Goal: Transaction & Acquisition: Purchase product/service

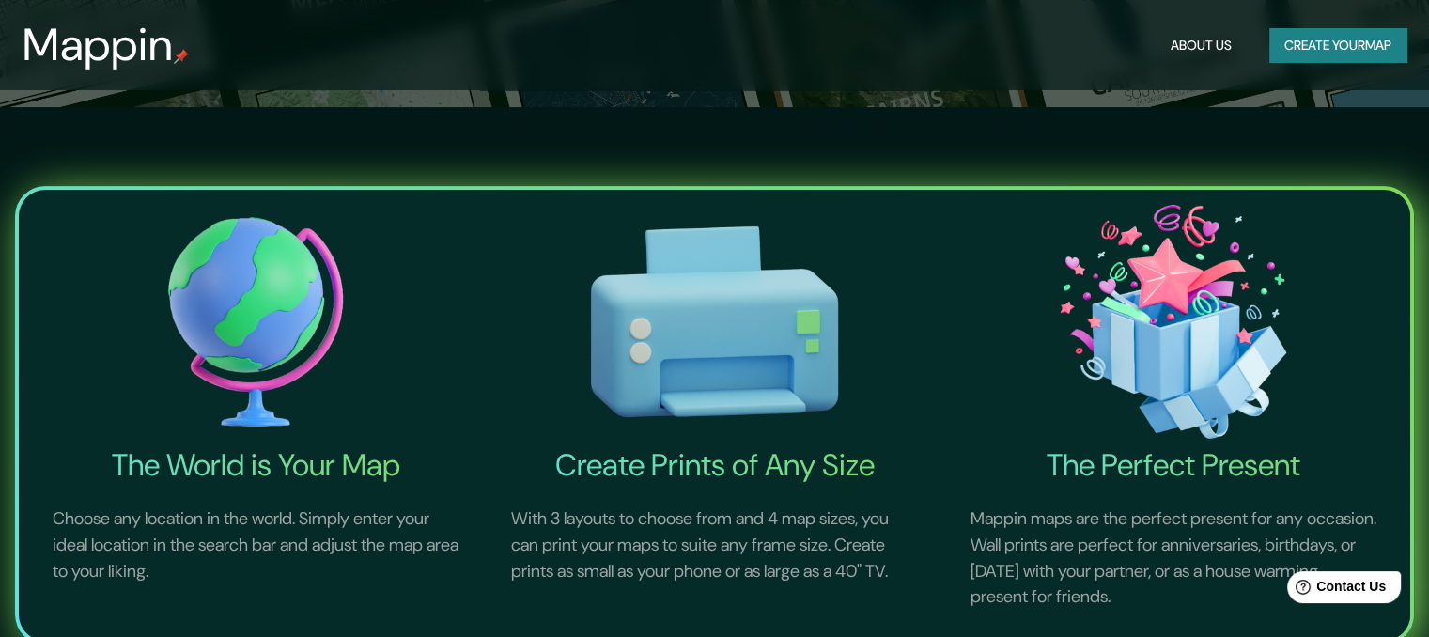
scroll to position [564, 0]
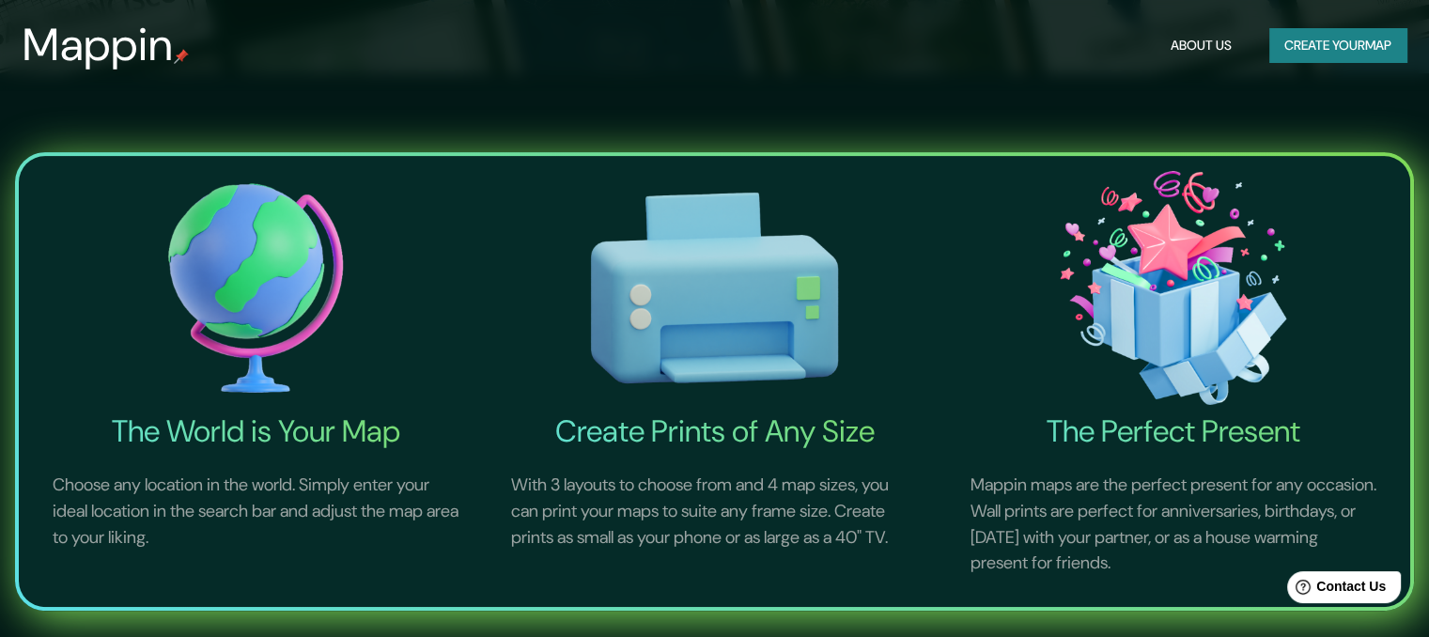
click at [210, 290] on img at bounding box center [255, 288] width 451 height 250
click at [276, 280] on img at bounding box center [255, 288] width 451 height 250
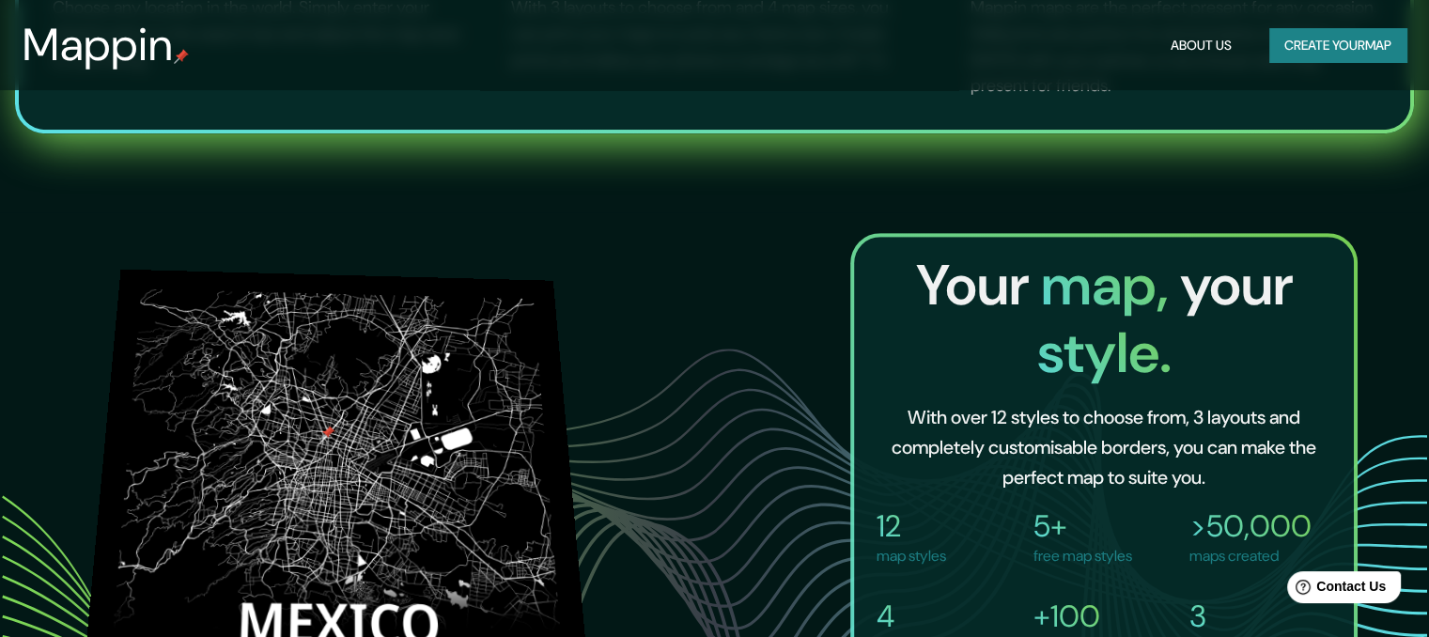
scroll to position [1033, 0]
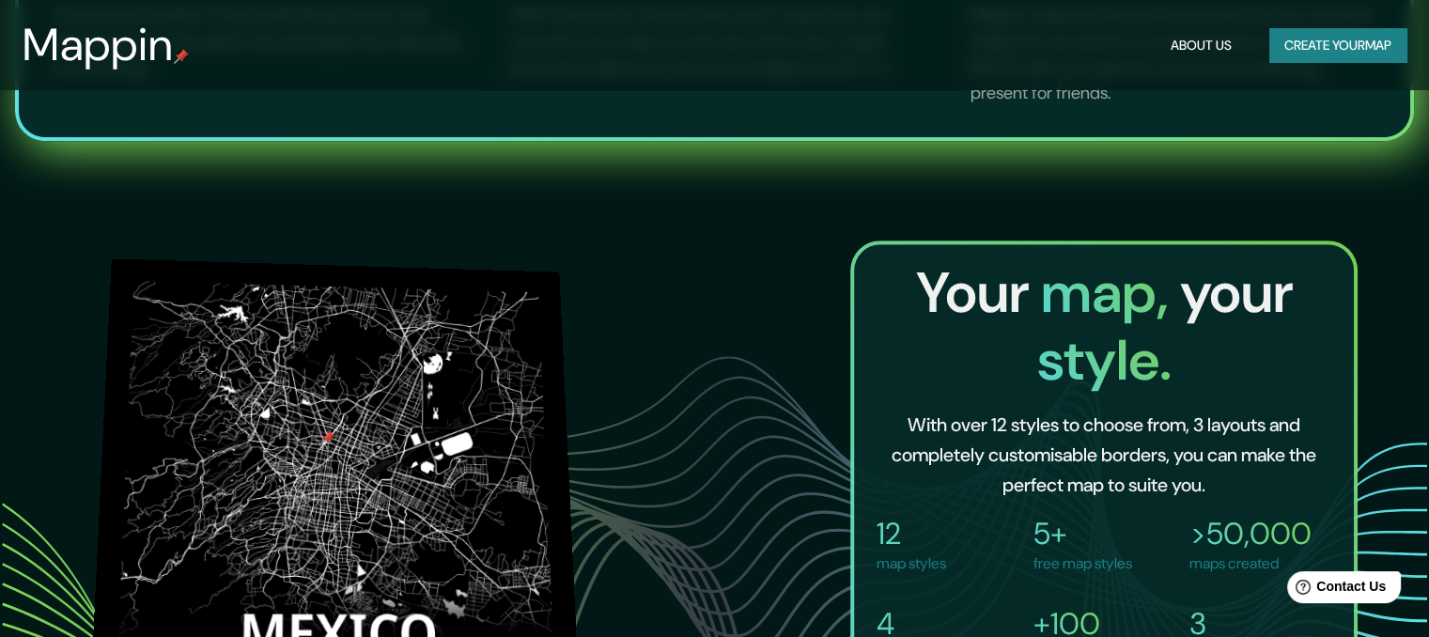
click at [387, 358] on img at bounding box center [334, 493] width 491 height 471
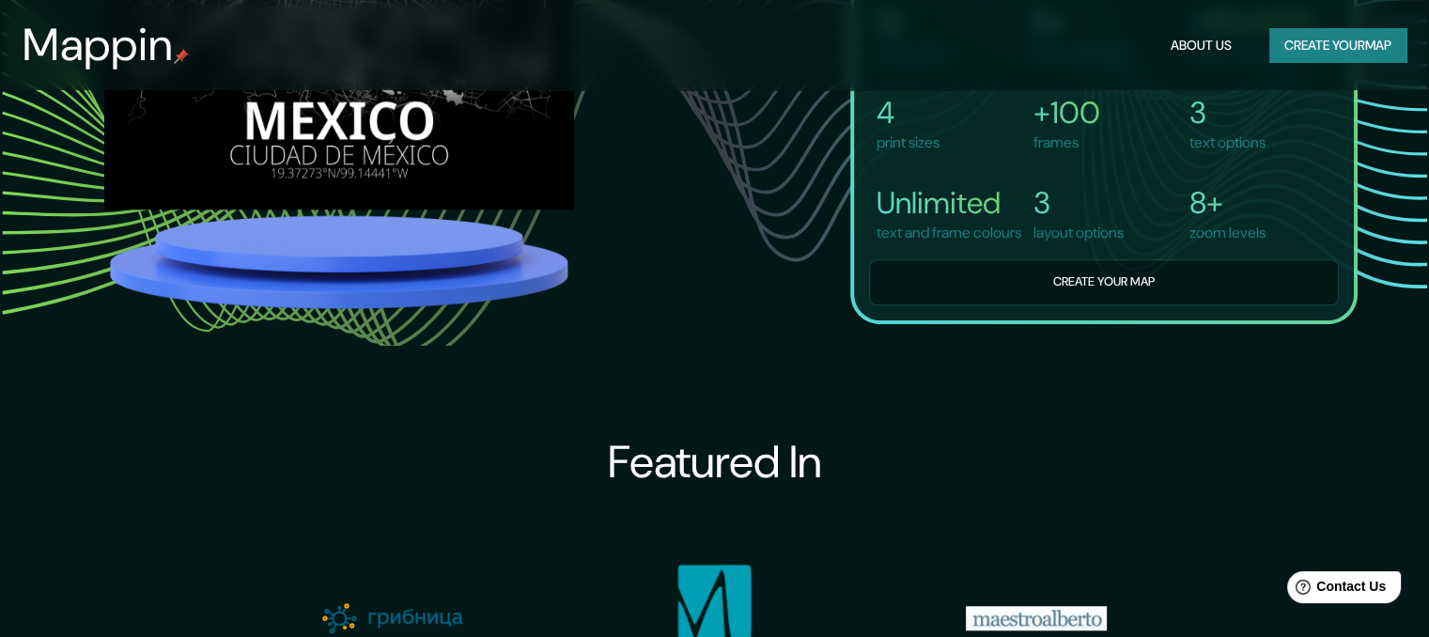
scroll to position [1597, 0]
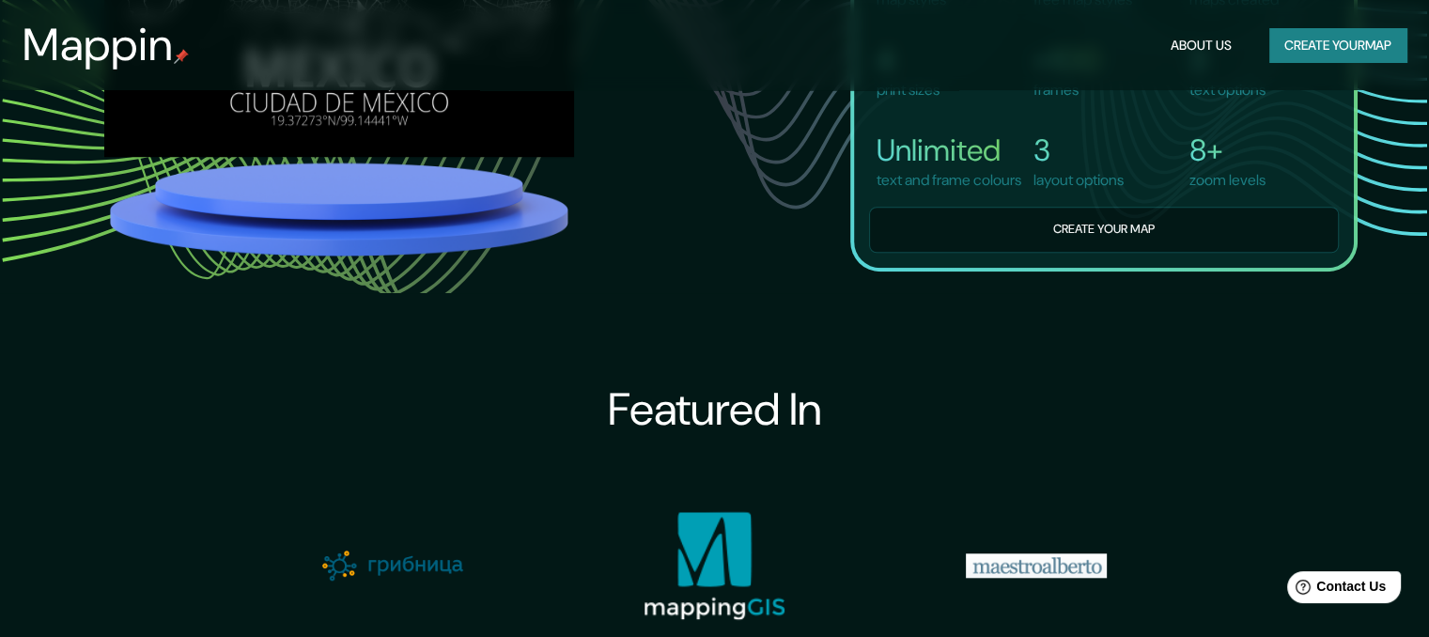
click at [1033, 249] on button "Create your map" at bounding box center [1104, 230] width 470 height 46
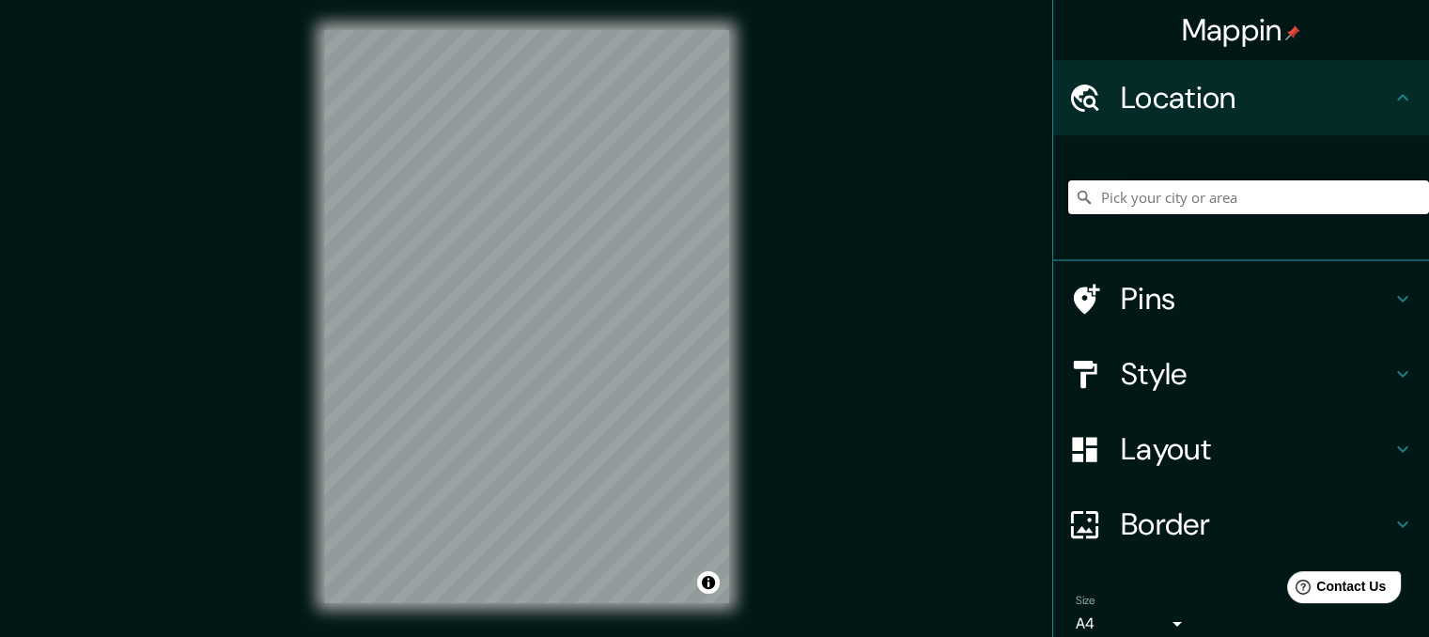
click at [1178, 200] on input "Pick your city or area" at bounding box center [1248, 197] width 361 height 34
type input "[GEOGRAPHIC_DATA][PERSON_NAME], [GEOGRAPHIC_DATA], [GEOGRAPHIC_DATA], 69010-160…"
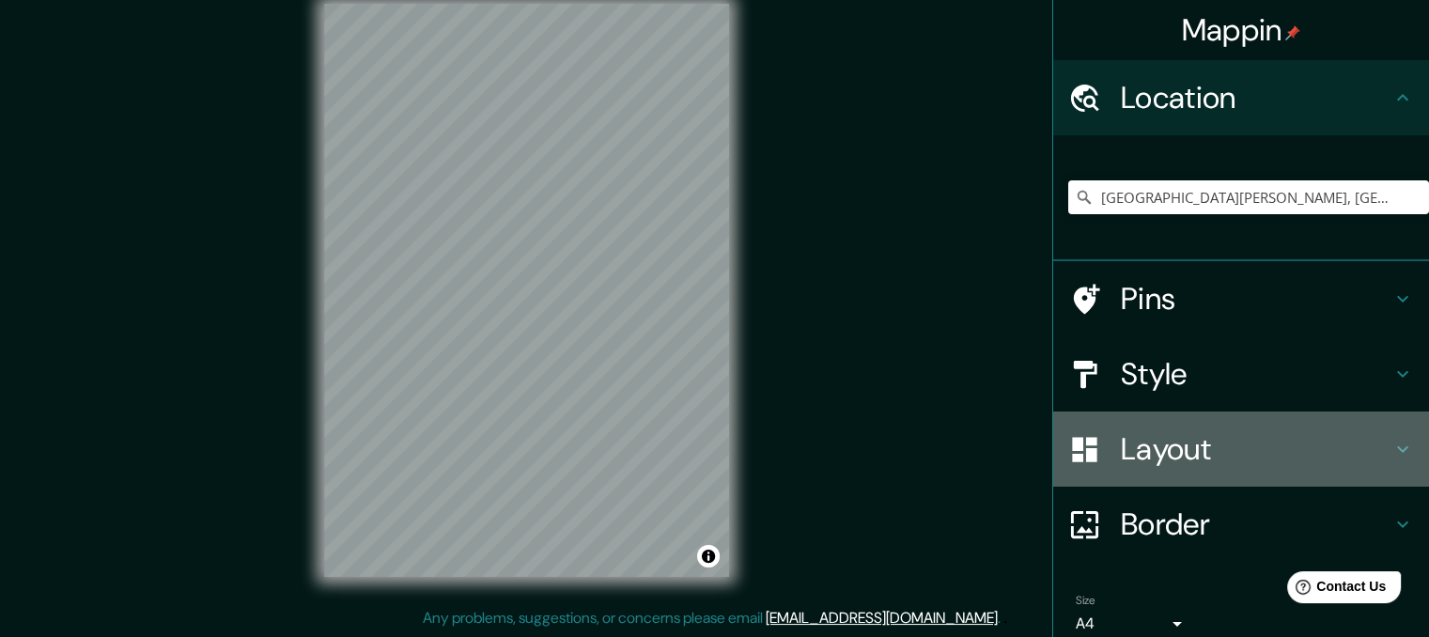
click at [1397, 448] on icon at bounding box center [1402, 449] width 11 height 7
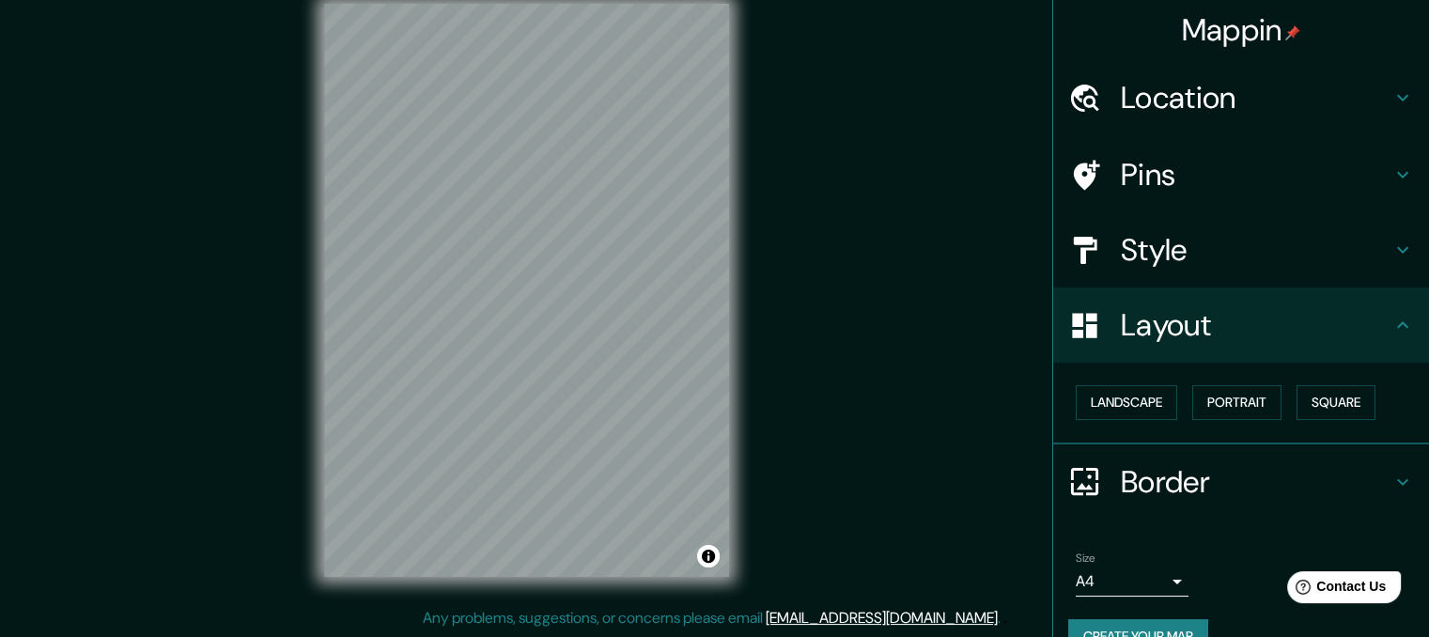
scroll to position [0, 0]
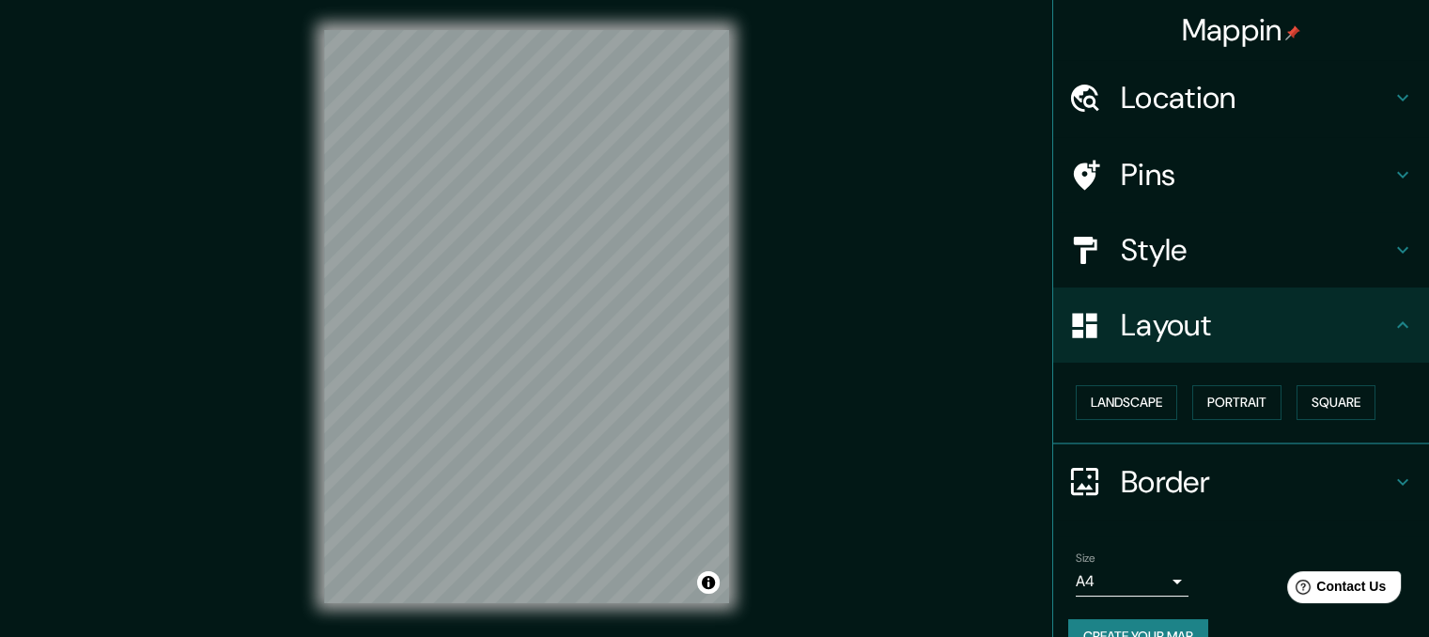
click at [517, 615] on div "© Mapbox © OpenStreetMap Improve this map" at bounding box center [526, 316] width 465 height 633
click at [1118, 407] on button "Landscape" at bounding box center [1126, 402] width 101 height 35
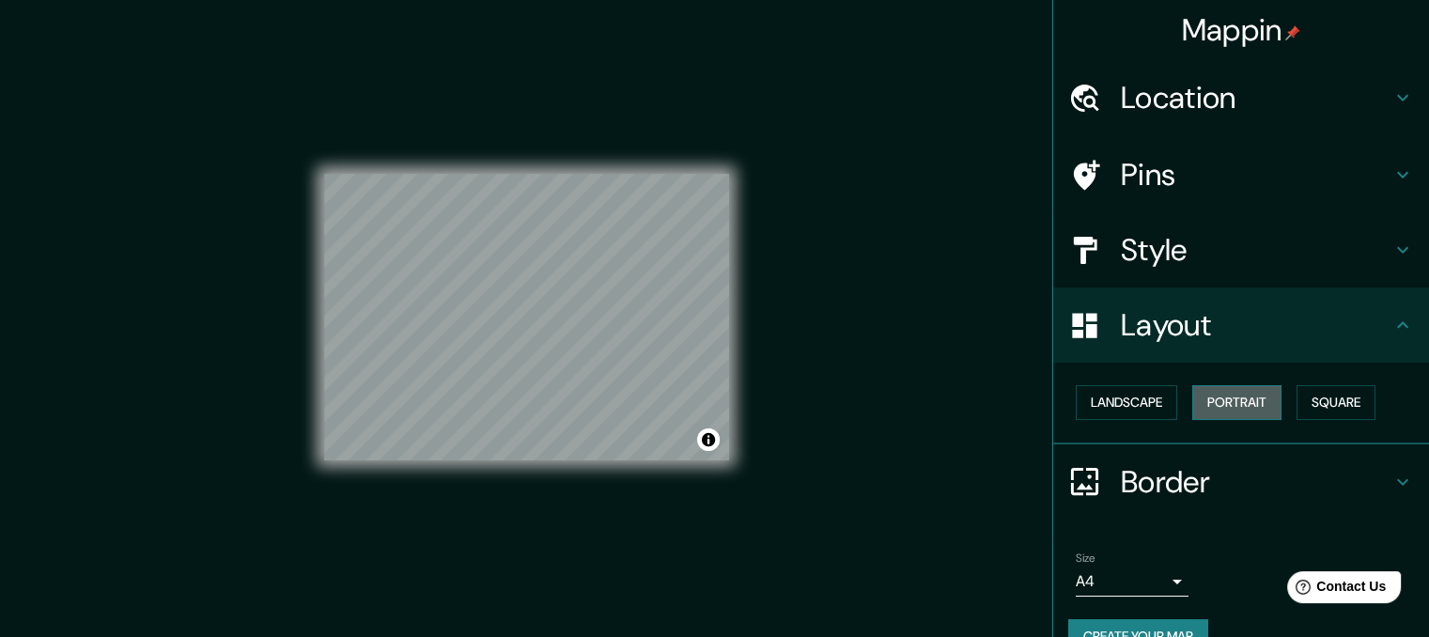
click at [1192, 393] on button "Portrait" at bounding box center [1236, 402] width 89 height 35
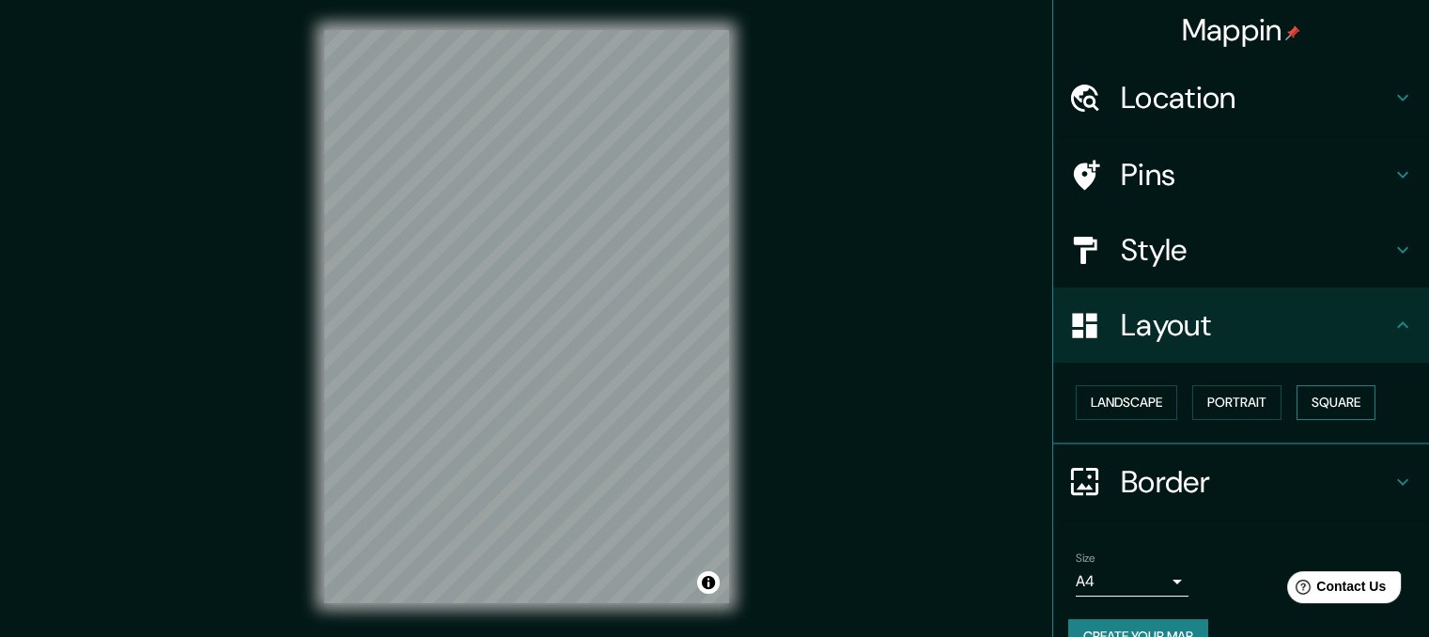
click at [1304, 403] on button "Square" at bounding box center [1336, 402] width 79 height 35
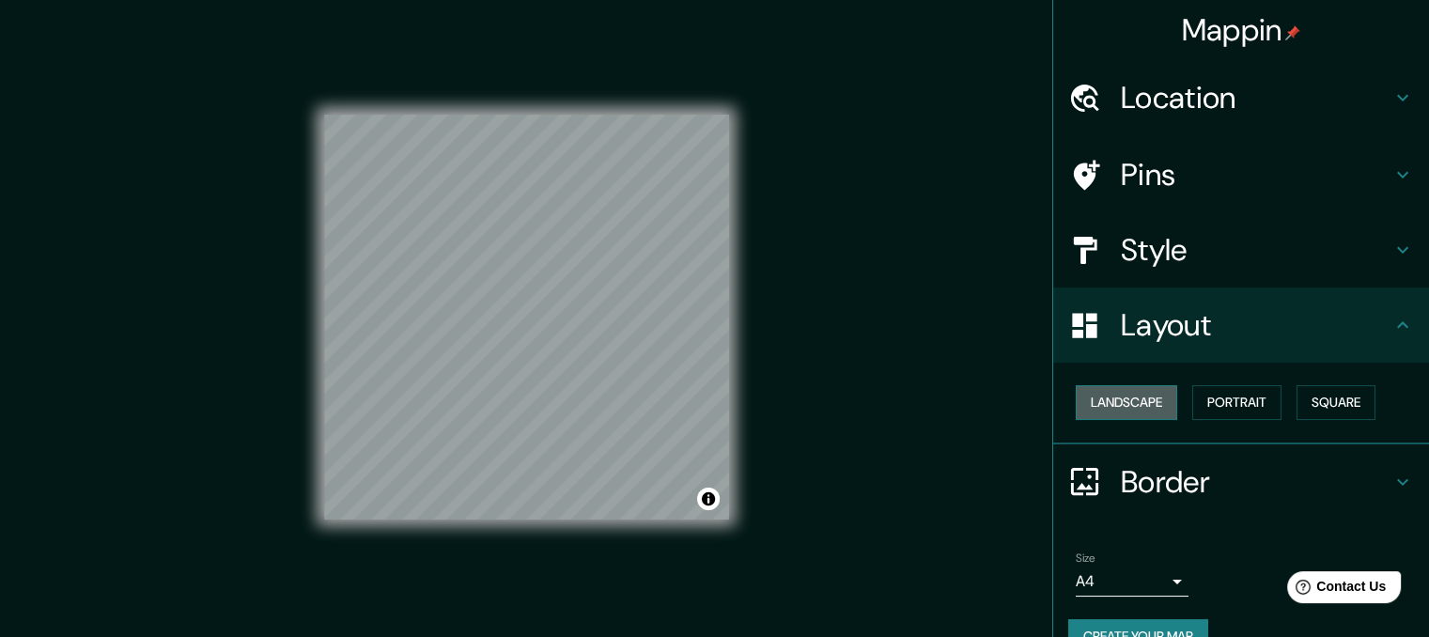
click at [1127, 407] on button "Landscape" at bounding box center [1126, 402] width 101 height 35
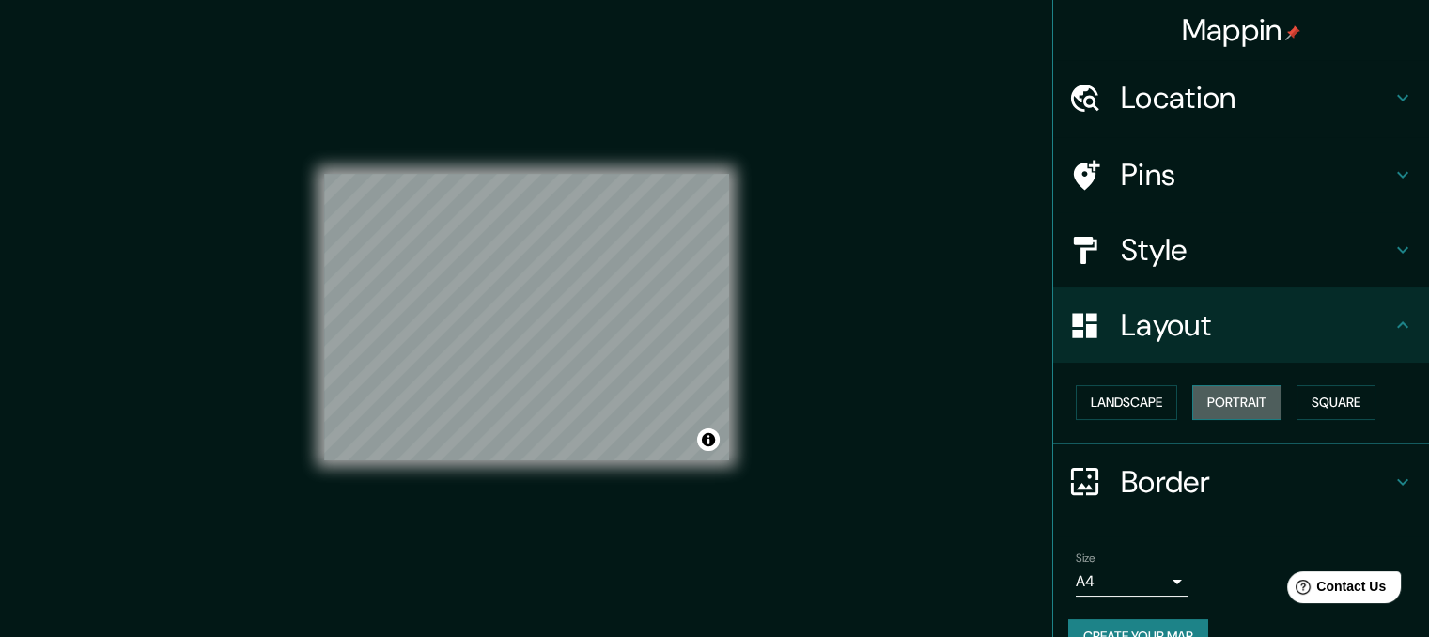
click at [1217, 405] on button "Portrait" at bounding box center [1236, 402] width 89 height 35
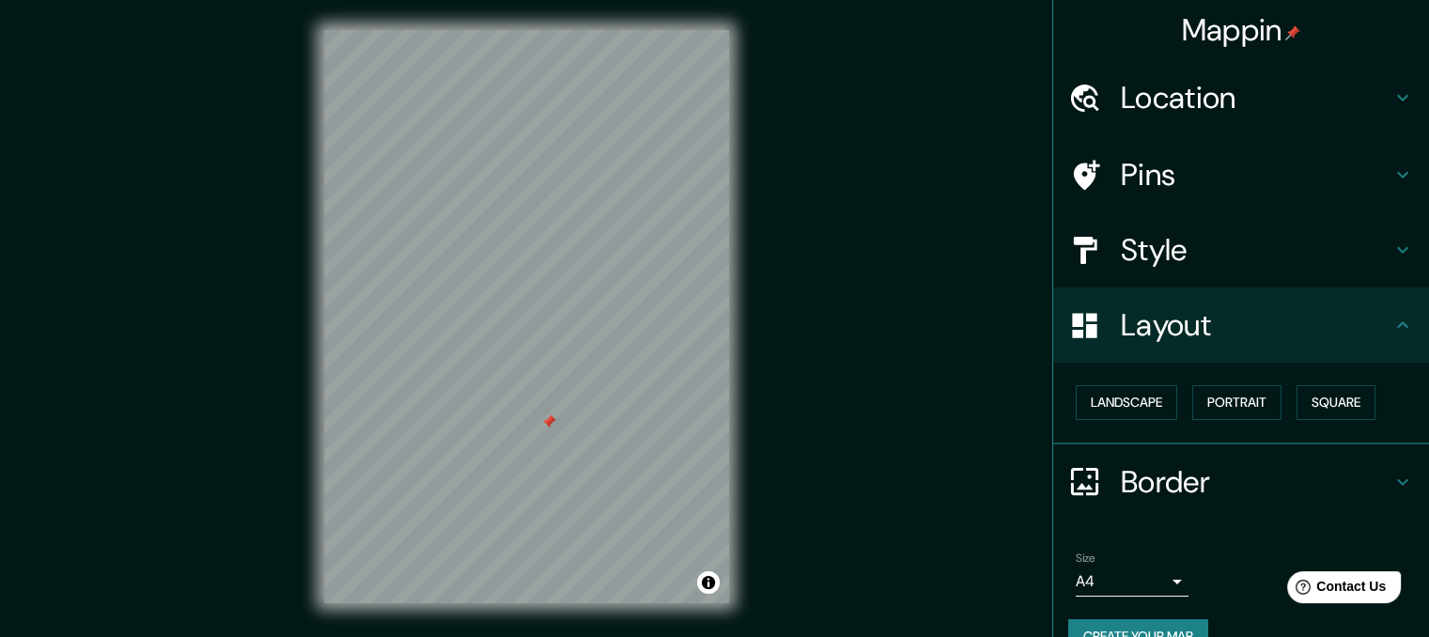
click at [1394, 251] on icon at bounding box center [1402, 250] width 23 height 23
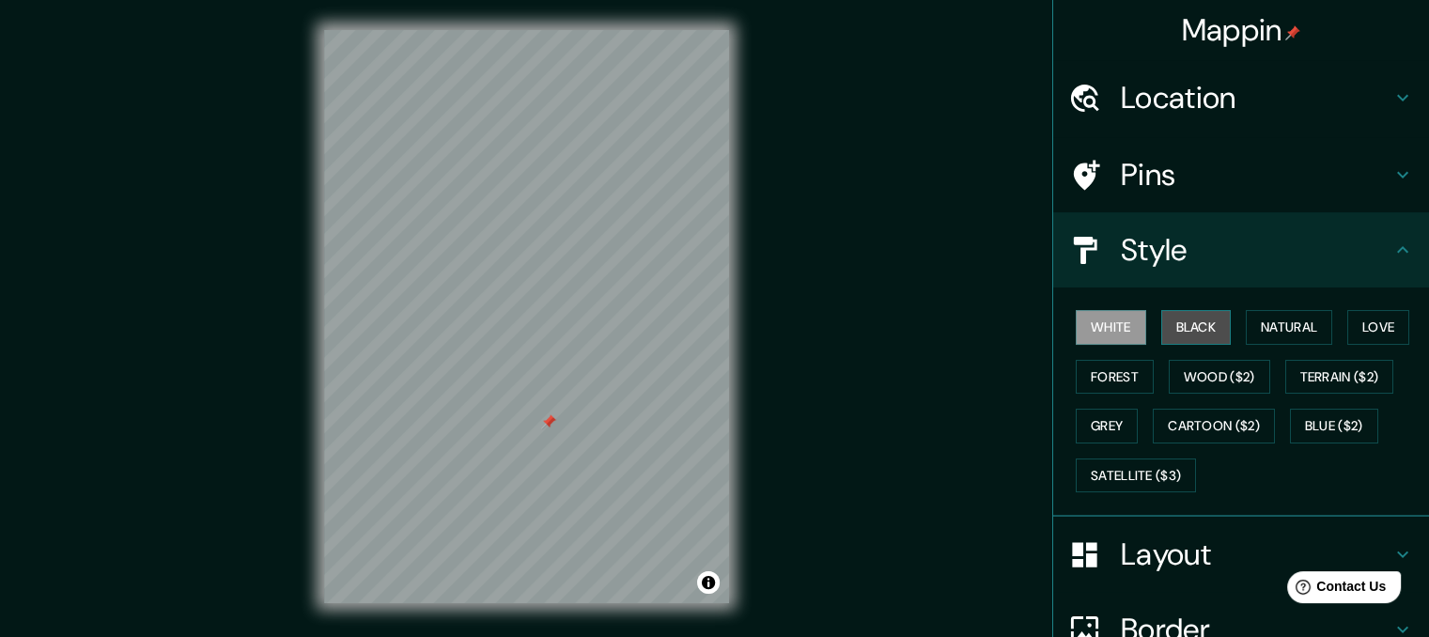
click at [1190, 332] on button "Black" at bounding box center [1196, 327] width 70 height 35
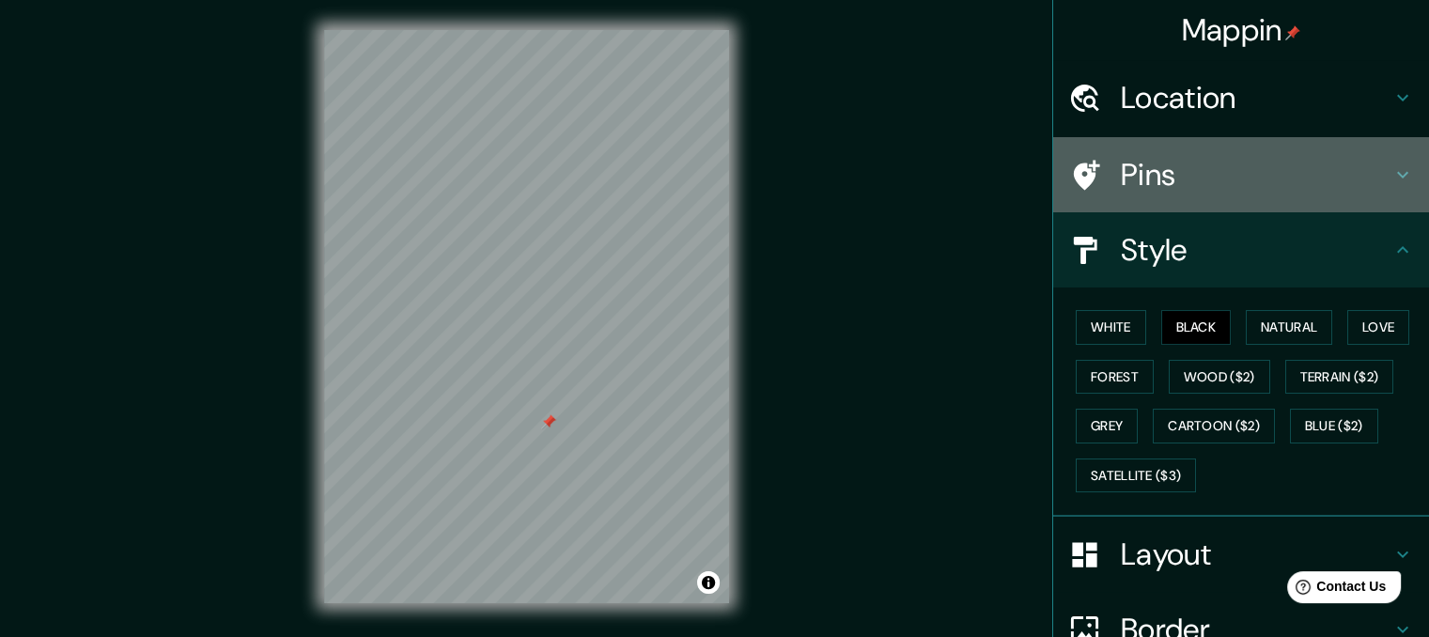
click at [1375, 174] on h4 "Pins" at bounding box center [1256, 175] width 271 height 38
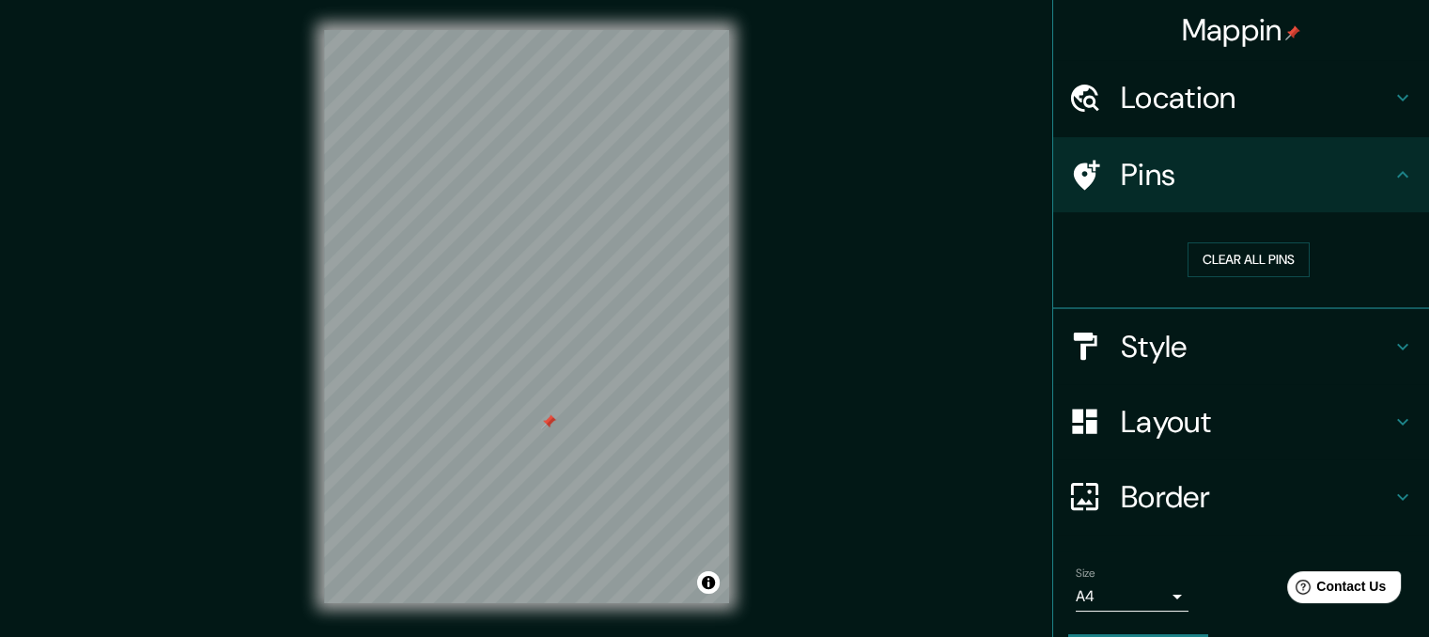
click at [1375, 175] on h4 "Pins" at bounding box center [1256, 175] width 271 height 38
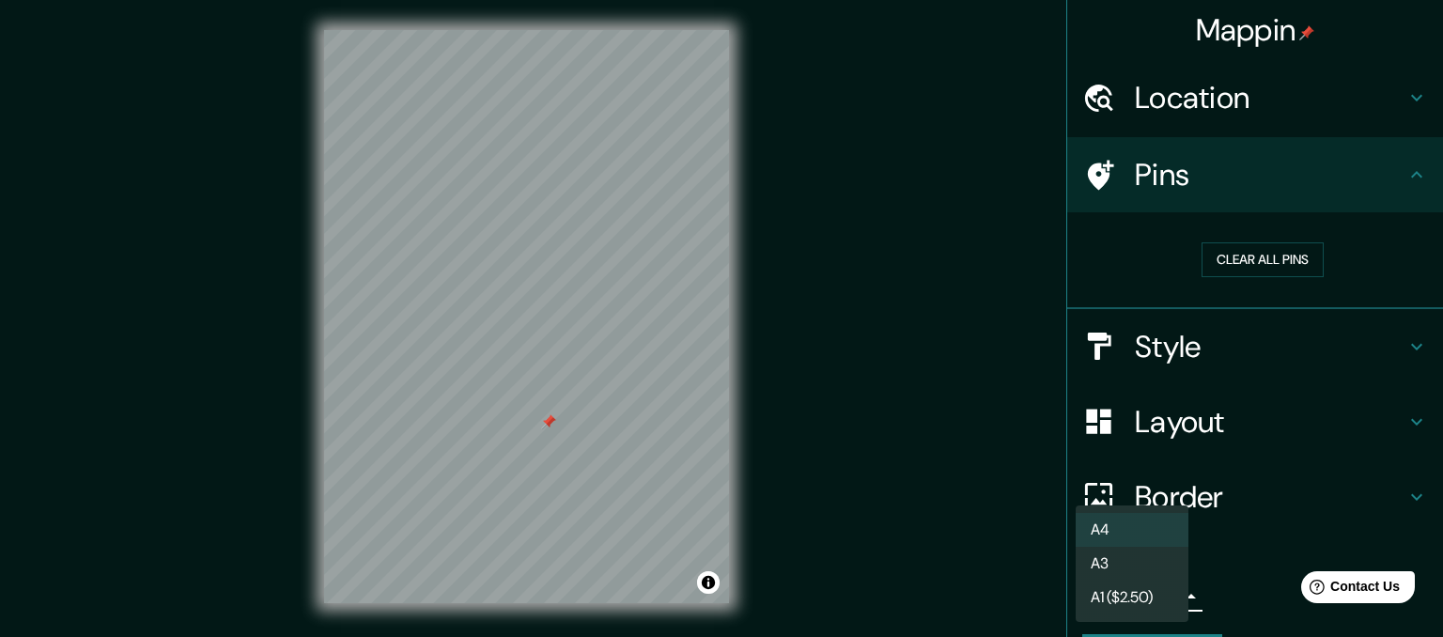
click at [1153, 597] on body "Mappin Location [GEOGRAPHIC_DATA][PERSON_NAME], [GEOGRAPHIC_DATA], [GEOGRAPHIC_…" at bounding box center [721, 318] width 1443 height 637
click at [1134, 572] on li "A3" at bounding box center [1132, 564] width 113 height 34
type input "a4"
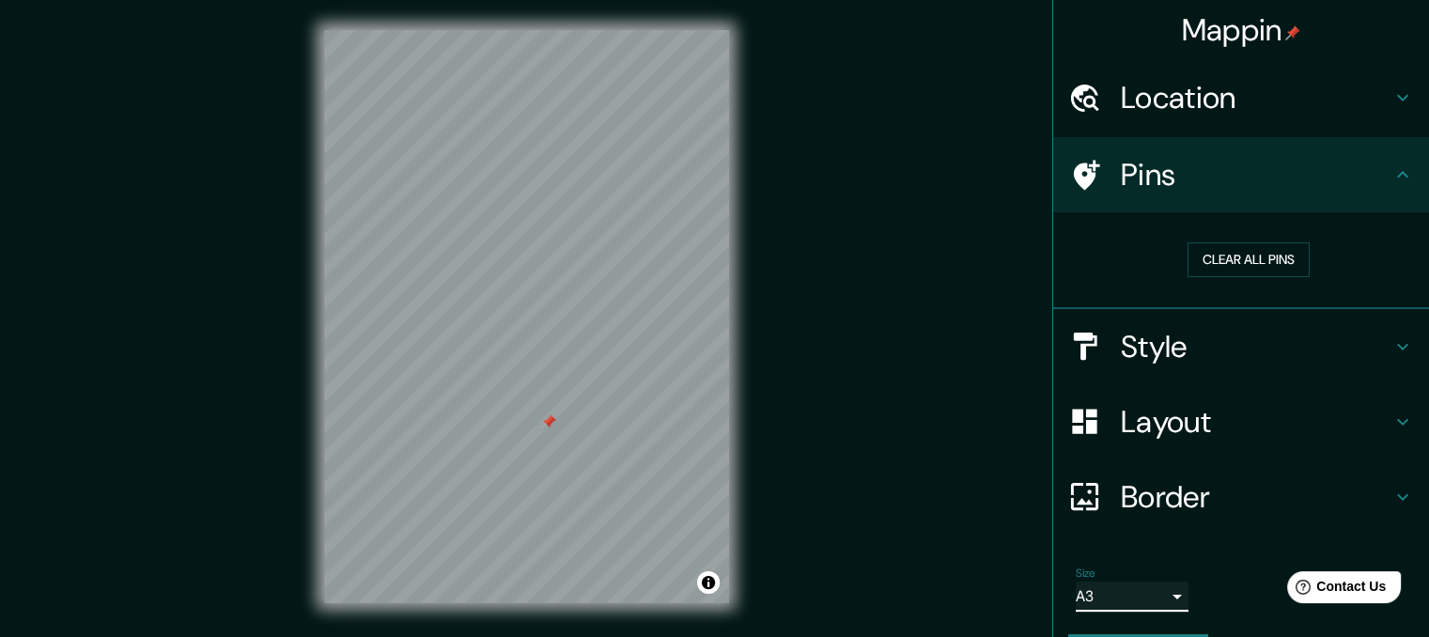
scroll to position [53, 0]
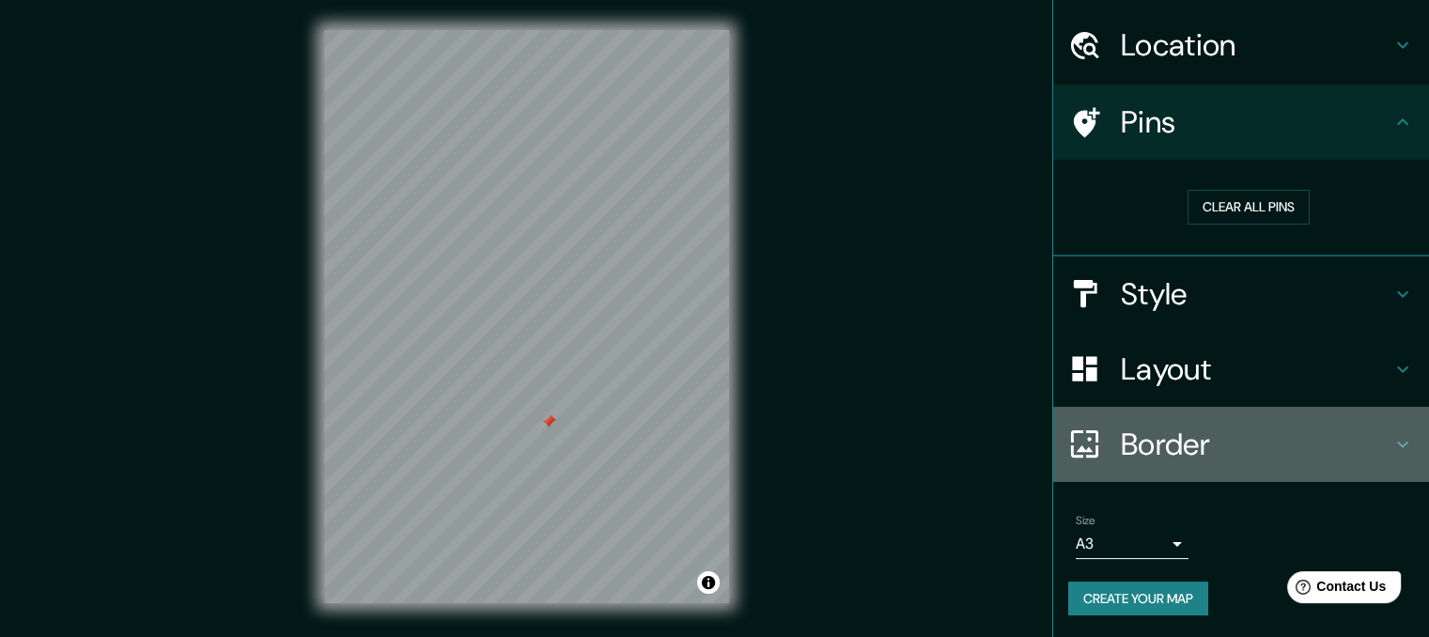
click at [1350, 450] on h4 "Border" at bounding box center [1256, 445] width 271 height 38
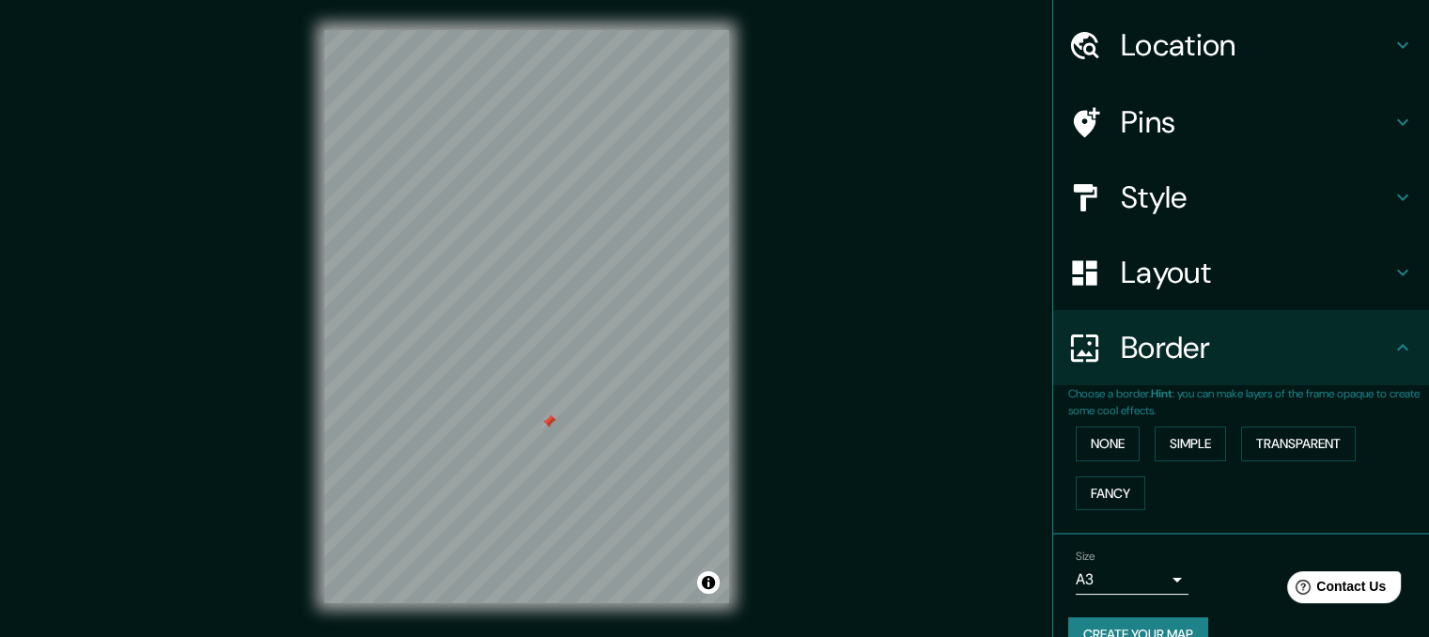
click at [1373, 180] on h4 "Style" at bounding box center [1256, 198] width 271 height 38
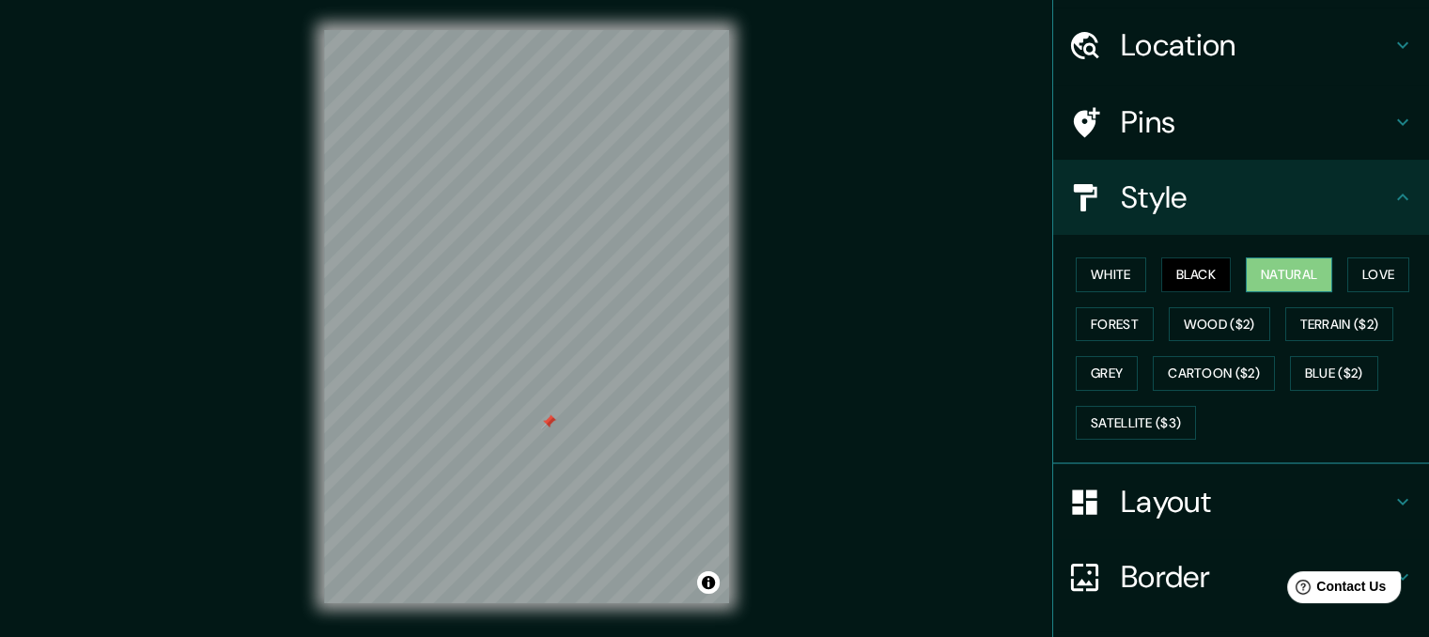
click at [1300, 275] on button "Natural" at bounding box center [1289, 274] width 86 height 35
click at [1191, 283] on button "Black" at bounding box center [1196, 274] width 70 height 35
